Goal: Task Accomplishment & Management: Complete application form

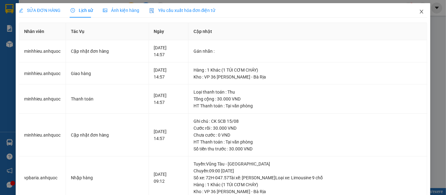
click at [419, 14] on icon "close" at bounding box center [421, 11] width 5 height 5
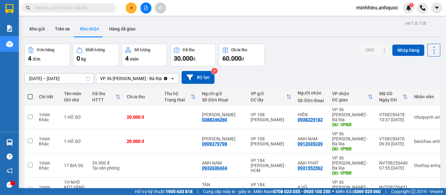
click at [127, 8] on button at bounding box center [131, 8] width 11 height 11
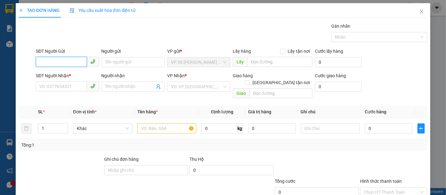
click at [76, 57] on input "SĐT Người Gửi" at bounding box center [61, 62] width 51 height 10
click at [64, 75] on div "0366867962 - C THƯ" at bounding box center [66, 74] width 55 height 7
type input "0366867962"
type input "C THƯ"
type input "0978242813"
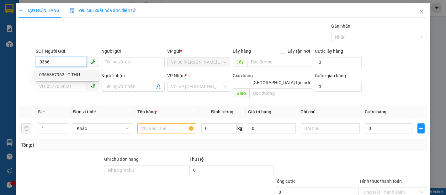
type input "A HOÀNG"
type input "VPNVT"
type input "20.000"
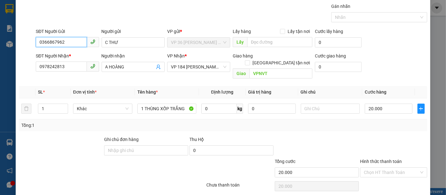
scroll to position [37, 0]
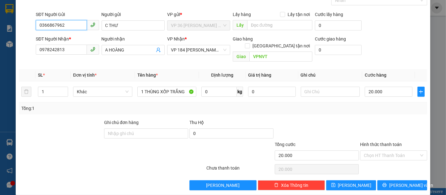
type input "0366867962"
click at [382, 163] on div "Chọn HT Thanh Toán" at bounding box center [394, 169] width 68 height 13
click at [384, 152] on input "Hình thức thanh toán" at bounding box center [391, 155] width 55 height 9
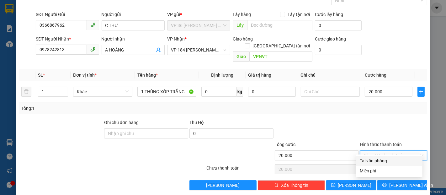
click at [380, 161] on div "Tại văn phòng" at bounding box center [389, 160] width 59 height 7
type input "0"
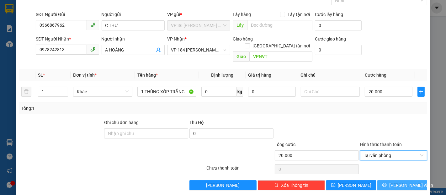
click at [394, 182] on span "[PERSON_NAME] và In" at bounding box center [412, 185] width 44 height 7
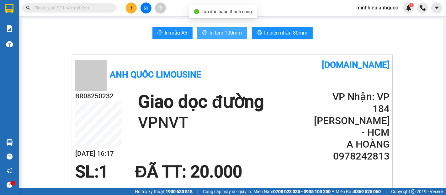
click at [221, 29] on button "In tem 100mm" at bounding box center [222, 33] width 50 height 13
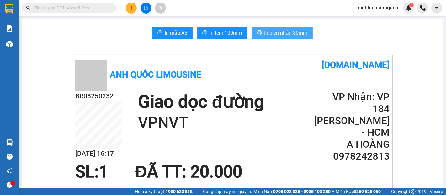
drag, startPoint x: 297, startPoint y: 35, endPoint x: 289, endPoint y: 43, distance: 11.1
click at [297, 37] on button "In biên nhận 80mm" at bounding box center [282, 33] width 61 height 13
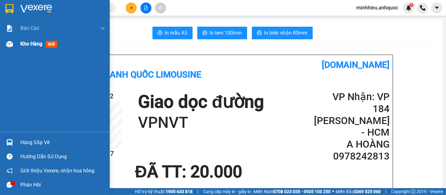
click at [28, 47] on div "Kho hàng mới" at bounding box center [39, 44] width 39 height 8
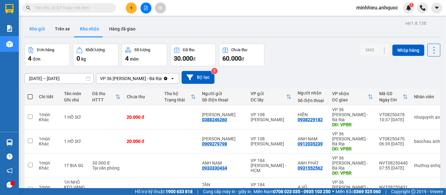
drag, startPoint x: 42, startPoint y: 30, endPoint x: 41, endPoint y: 33, distance: 3.5
click at [42, 30] on button "Kho gửi" at bounding box center [36, 28] width 25 height 15
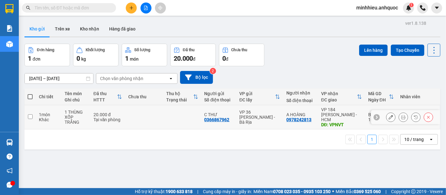
drag, startPoint x: 217, startPoint y: 116, endPoint x: 264, endPoint y: 114, distance: 47.1
click at [217, 118] on div "0366867962" at bounding box center [217, 119] width 25 height 5
click at [134, 112] on td at bounding box center [144, 117] width 38 height 24
checkbox input "true"
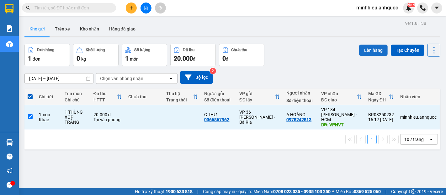
click at [374, 52] on button "Lên hàng" at bounding box center [373, 50] width 29 height 11
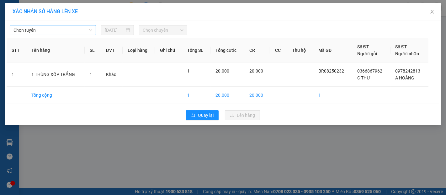
click at [88, 32] on span "Chọn tuyến" at bounding box center [53, 29] width 79 height 9
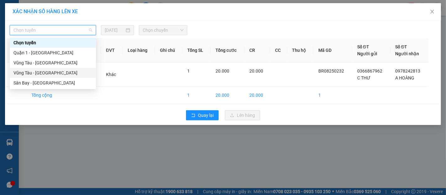
drag, startPoint x: 49, startPoint y: 73, endPoint x: 97, endPoint y: 55, distance: 51.3
click at [49, 73] on div "Vũng Tàu - [GEOGRAPHIC_DATA]" at bounding box center [53, 72] width 79 height 7
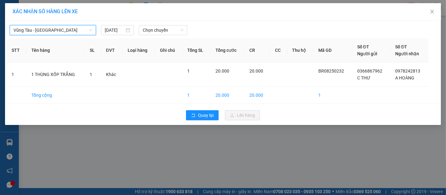
drag, startPoint x: 170, startPoint y: 32, endPoint x: 164, endPoint y: 35, distance: 6.2
click at [170, 35] on span "Chọn chuyến" at bounding box center [163, 29] width 41 height 9
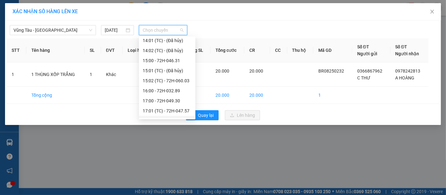
scroll to position [301, 0]
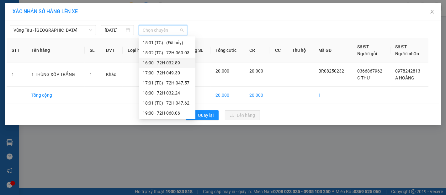
click at [161, 66] on div "16:00 - 72H-032.89" at bounding box center [167, 63] width 57 height 10
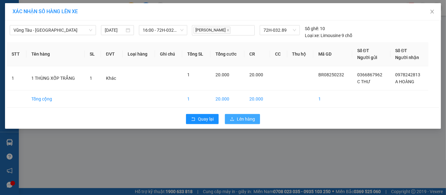
click at [245, 117] on span "Lên hàng" at bounding box center [246, 119] width 18 height 7
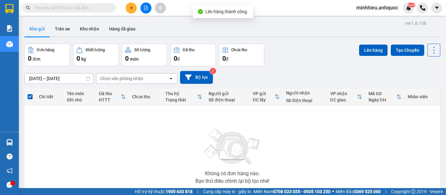
drag, startPoint x: 66, startPoint y: 30, endPoint x: 75, endPoint y: 51, distance: 22.8
click at [66, 30] on button "Trên xe" at bounding box center [62, 28] width 25 height 15
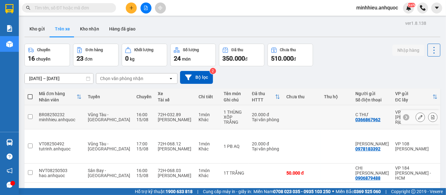
click at [429, 113] on button at bounding box center [433, 117] width 9 height 11
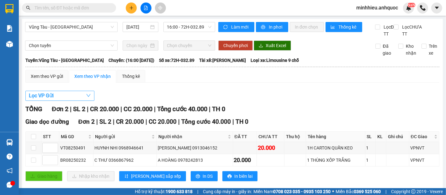
click at [73, 101] on button "Lọc VP Gửi" at bounding box center [59, 96] width 69 height 10
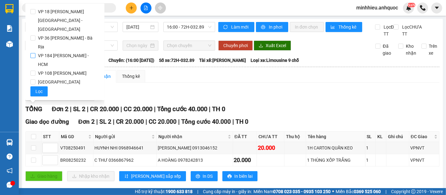
drag, startPoint x: 64, startPoint y: 30, endPoint x: 52, endPoint y: 34, distance: 12.5
click at [64, 34] on span "VP 36 [PERSON_NAME] - Bà Rịa" at bounding box center [67, 43] width 64 height 18
click at [35, 35] on input "VP 36 [PERSON_NAME] - Bà Rịa" at bounding box center [32, 37] width 5 height 5
checkbox input "true"
drag, startPoint x: 42, startPoint y: 83, endPoint x: 135, endPoint y: 153, distance: 116.5
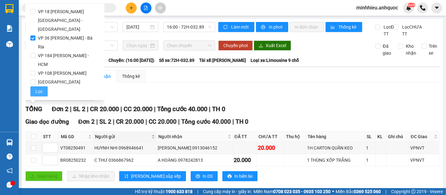
click at [42, 86] on button "Lọc" at bounding box center [38, 91] width 17 height 10
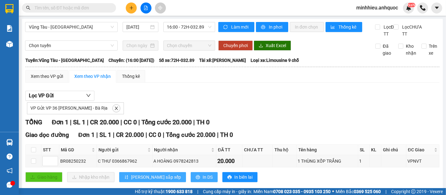
drag, startPoint x: 175, startPoint y: 183, endPoint x: 158, endPoint y: 180, distance: 17.2
click at [203, 181] on span "In DS" at bounding box center [208, 177] width 10 height 7
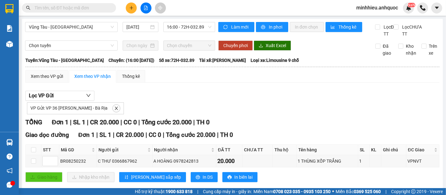
click at [136, 5] on button at bounding box center [131, 8] width 11 height 11
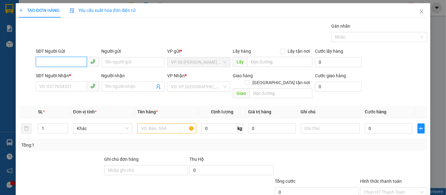
click at [71, 65] on input "SĐT Người Gửi" at bounding box center [61, 62] width 51 height 10
type input "0909479101"
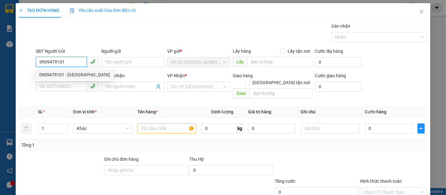
click at [80, 78] on div "0909479101 - [GEOGRAPHIC_DATA]" at bounding box center [74, 74] width 71 height 7
type input "ANH QUỐC"
type input "0909875179"
type input "NHẬT MỸ 2"
type input "VP NVT"
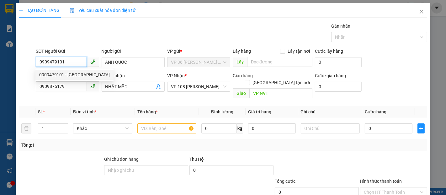
type input "60.000"
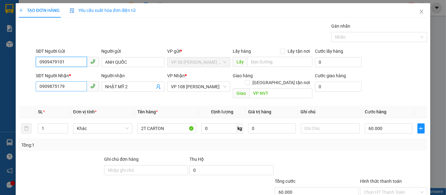
type input "0909479101"
click at [74, 88] on input "0909875179" at bounding box center [61, 86] width 51 height 10
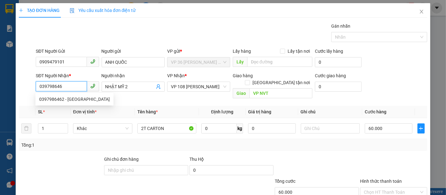
type input "0397986462"
click at [74, 101] on div "0397986462 - [GEOGRAPHIC_DATA]" at bounding box center [74, 99] width 71 height 7
type input "[PERSON_NAME]"
type input "VPSG"
type input "SCB [DATE] 07:31"
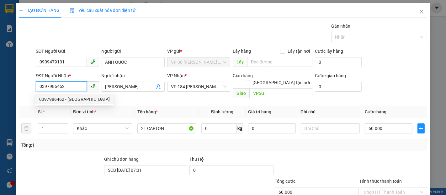
type input "30.000"
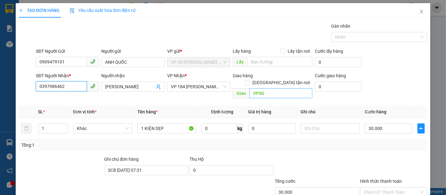
type input "0397986462"
click at [250, 88] on input "VPSG" at bounding box center [281, 93] width 63 height 10
type input "VPNVT"
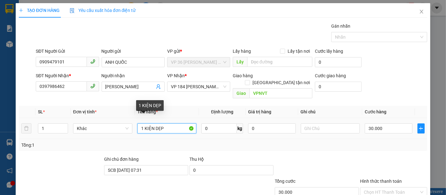
click at [161, 123] on input "1 KIỆN DẸP" at bounding box center [167, 128] width 59 height 10
type input "1"
type input "1K HS VIETTEL"
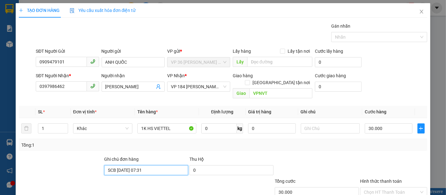
click at [159, 165] on input "SCB [DATE] 07:31" at bounding box center [146, 170] width 84 height 10
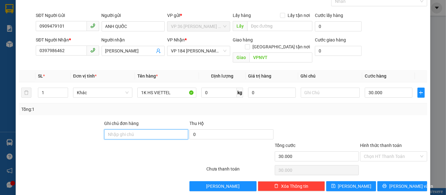
scroll to position [37, 0]
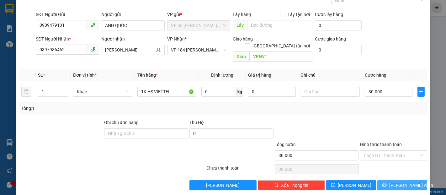
click at [383, 180] on button "[PERSON_NAME] và In" at bounding box center [403, 185] width 50 height 10
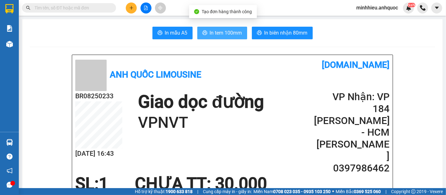
click at [203, 31] on icon "printer" at bounding box center [205, 32] width 5 height 5
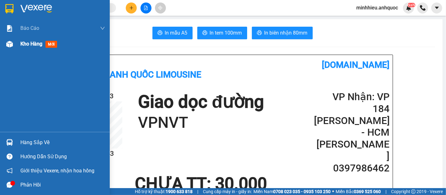
click at [32, 44] on span "Kho hàng" at bounding box center [31, 44] width 22 height 6
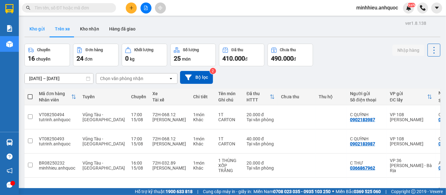
click at [37, 32] on button "Kho gửi" at bounding box center [36, 28] width 25 height 15
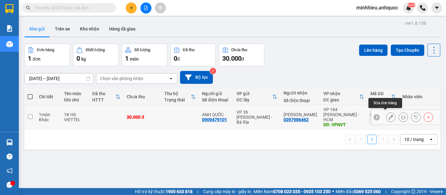
click at [389, 115] on icon at bounding box center [391, 117] width 4 height 4
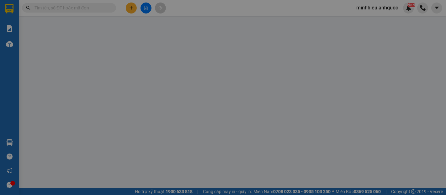
type input "0909479101"
type input "ANH QUỐC"
type input "0397986462"
type input "[PERSON_NAME]"
type input "VPNVT"
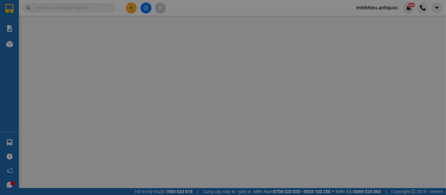
type input "30.000"
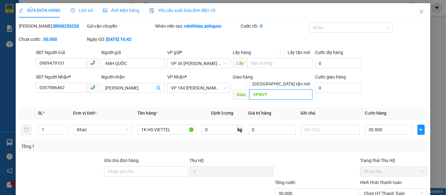
click at [266, 90] on input "VPNVT" at bounding box center [281, 94] width 63 height 10
type input "[GEOGRAPHIC_DATA]"
click at [426, 83] on div "SỬA ĐƠN HÀNG Lịch sử Ảnh kiện hàng Yêu cầu xuất hóa đơn điện tử Total Paid Fee …" at bounding box center [223, 97] width 446 height 195
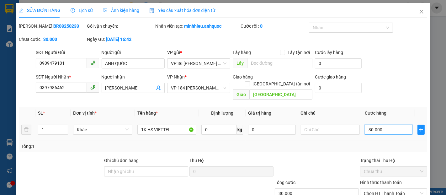
click at [392, 125] on input "30.000" at bounding box center [388, 130] width 47 height 10
type input "2"
type input "20"
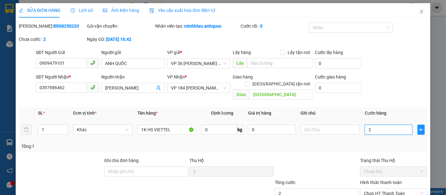
type input "20"
type input "200"
type input "2.000"
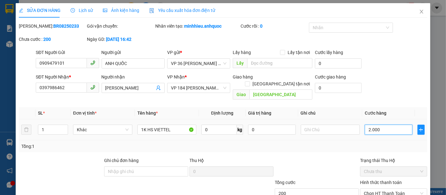
type input "2.000"
type input "20.000"
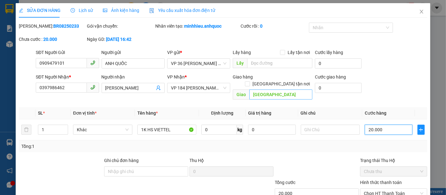
type input "20.000"
click at [286, 89] on input "[GEOGRAPHIC_DATA]" at bounding box center [281, 94] width 63 height 10
type input "VPNVT"
click at [368, 123] on div "20.000" at bounding box center [388, 129] width 47 height 13
click at [369, 125] on input "20.000" at bounding box center [388, 130] width 47 height 10
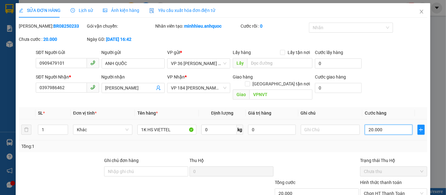
type input "3"
type input "30"
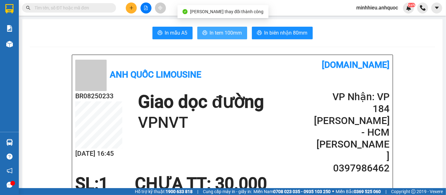
click at [229, 32] on span "In tem 100mm" at bounding box center [226, 33] width 32 height 8
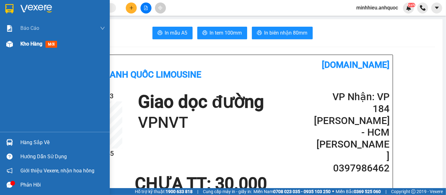
click at [16, 46] on div "Kho hàng mới" at bounding box center [55, 44] width 110 height 16
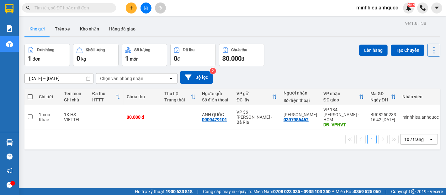
drag, startPoint x: 40, startPoint y: 31, endPoint x: 46, endPoint y: 39, distance: 9.8
click at [41, 32] on button "Kho gửi" at bounding box center [36, 28] width 25 height 15
click at [163, 114] on td at bounding box center [180, 117] width 38 height 24
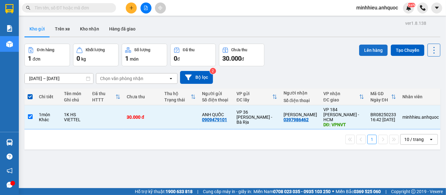
drag, startPoint x: 358, startPoint y: 52, endPoint x: 353, endPoint y: 52, distance: 4.7
click at [359, 52] on button "Lên hàng" at bounding box center [373, 50] width 29 height 11
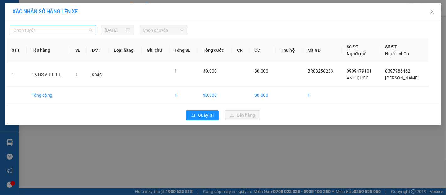
drag, startPoint x: 41, startPoint y: 32, endPoint x: 44, endPoint y: 98, distance: 66.0
click at [41, 33] on span "Chọn tuyến" at bounding box center [53, 29] width 79 height 9
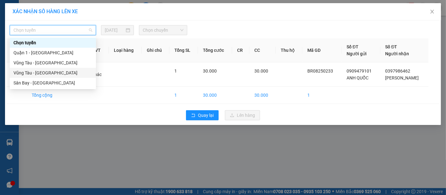
click at [36, 70] on div "Vũng Tàu - [GEOGRAPHIC_DATA]" at bounding box center [53, 72] width 79 height 7
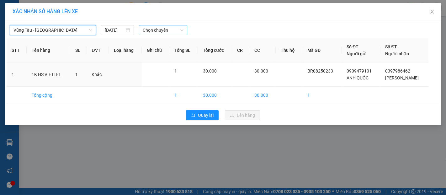
click at [160, 28] on span "Chọn chuyến" at bounding box center [163, 29] width 41 height 9
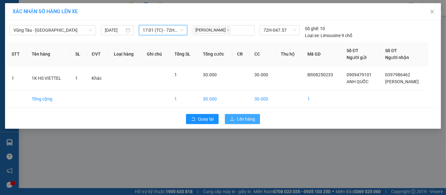
click at [247, 120] on span "Lên hàng" at bounding box center [246, 119] width 18 height 7
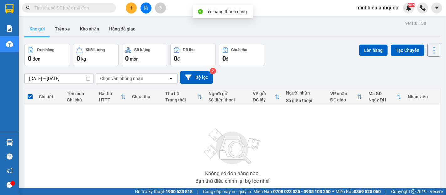
drag, startPoint x: 64, startPoint y: 33, endPoint x: 121, endPoint y: 85, distance: 76.9
click at [63, 34] on button "Trên xe" at bounding box center [62, 28] width 25 height 15
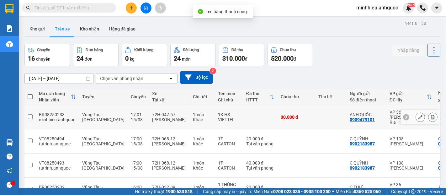
click at [431, 115] on icon at bounding box center [433, 117] width 4 height 4
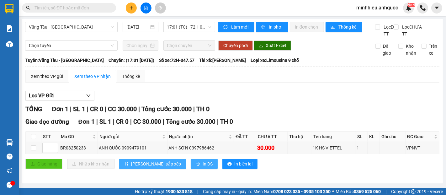
drag, startPoint x: 170, startPoint y: 174, endPoint x: 158, endPoint y: 175, distance: 12.0
click at [191, 169] on button "In DS" at bounding box center [204, 164] width 27 height 10
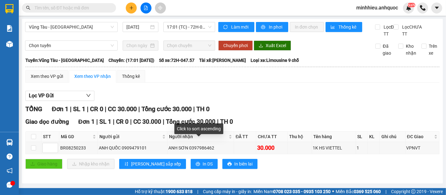
click at [275, 101] on div "Lọc VP Gửi" at bounding box center [232, 96] width 414 height 10
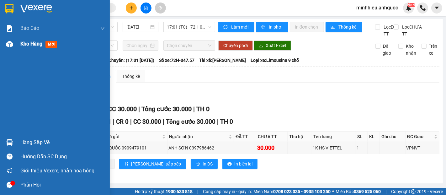
click at [14, 46] on div at bounding box center [9, 44] width 11 height 11
click at [24, 45] on span "Kho hàng" at bounding box center [31, 44] width 22 height 6
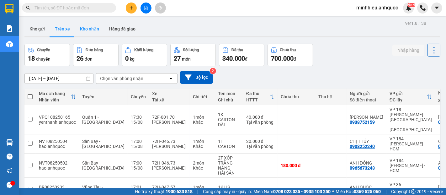
click at [91, 32] on button "Kho nhận" at bounding box center [89, 28] width 29 height 15
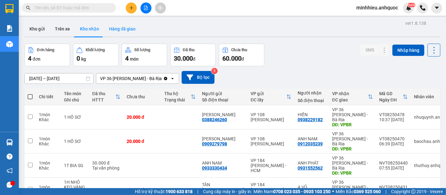
click at [118, 32] on button "Hàng đã giao" at bounding box center [122, 28] width 36 height 15
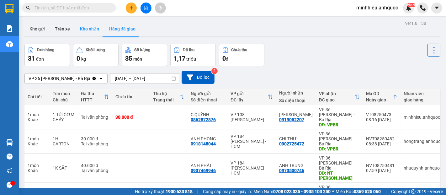
click at [83, 27] on button "Kho nhận" at bounding box center [89, 28] width 29 height 15
